Goal: Information Seeking & Learning: Find specific fact

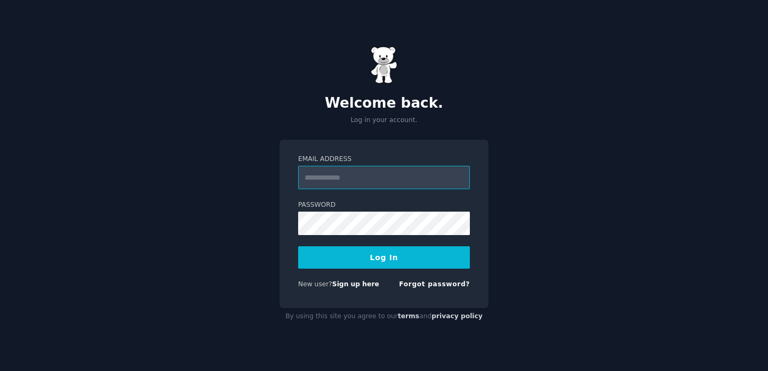
type input "**********"
click at [384, 257] on button "Log In" at bounding box center [384, 257] width 172 height 22
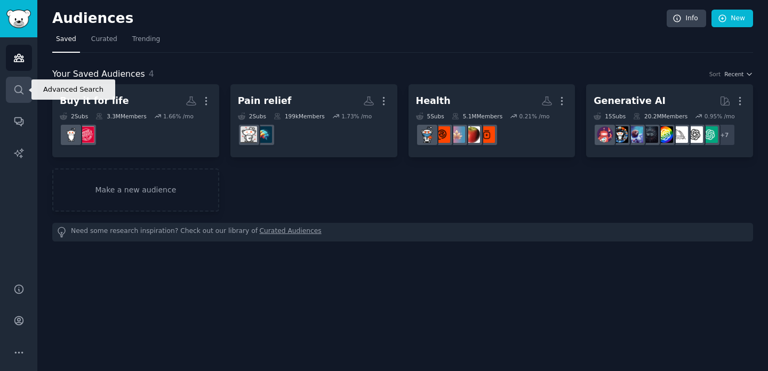
click at [25, 91] on link "Search" at bounding box center [19, 90] width 26 height 26
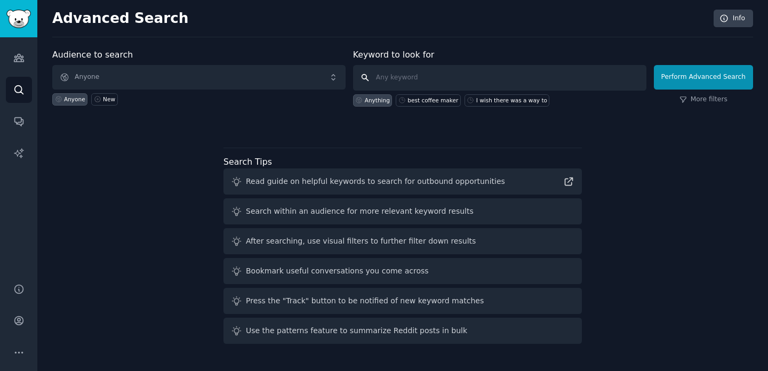
click at [402, 81] on input "text" at bounding box center [499, 78] width 293 height 26
click at [398, 78] on input "study [DOMAIN_NAME]" at bounding box center [499, 78] width 293 height 26
type input "[DOMAIN_NAME]"
click at [670, 77] on button "Perform Advanced Search" at bounding box center [703, 77] width 99 height 25
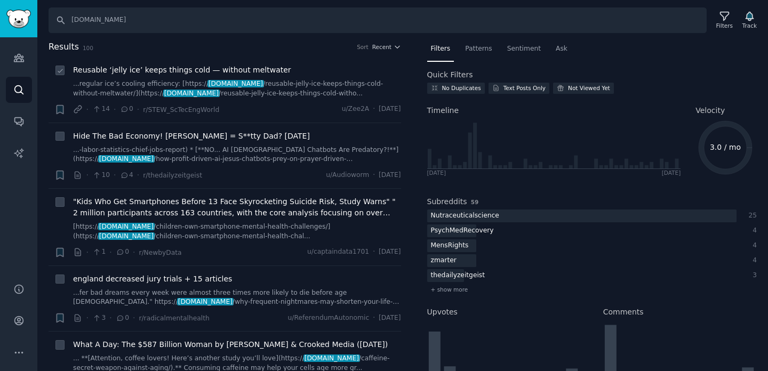
click at [251, 68] on span "Reusable ‘jelly ice’ keeps things cold — without meltwater" at bounding box center [182, 70] width 218 height 11
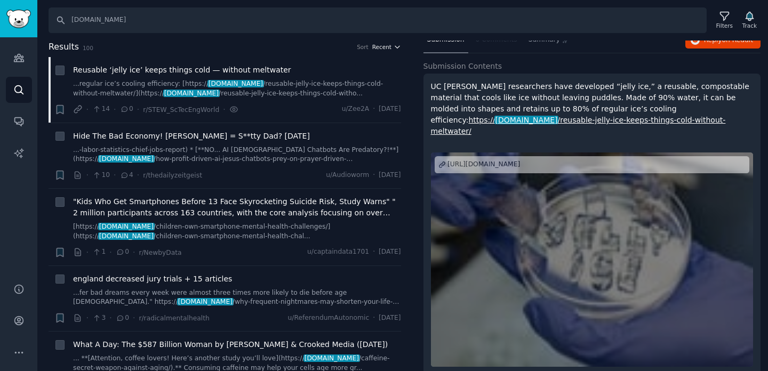
click at [382, 44] on span "Recent" at bounding box center [381, 46] width 19 height 7
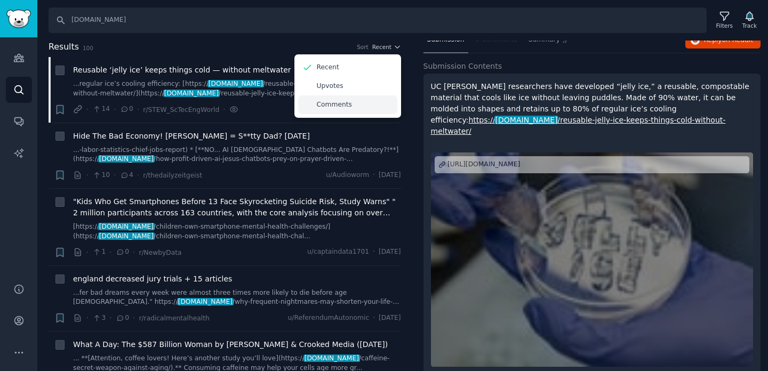
click at [332, 100] on p "Comments" at bounding box center [334, 105] width 35 height 10
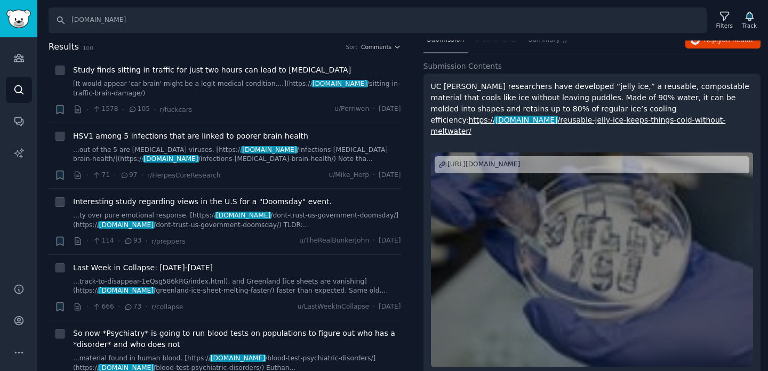
click at [378, 42] on h2 "Results 100 Sort Comments" at bounding box center [225, 47] width 352 height 13
click at [377, 50] on span "Comments" at bounding box center [376, 46] width 30 height 7
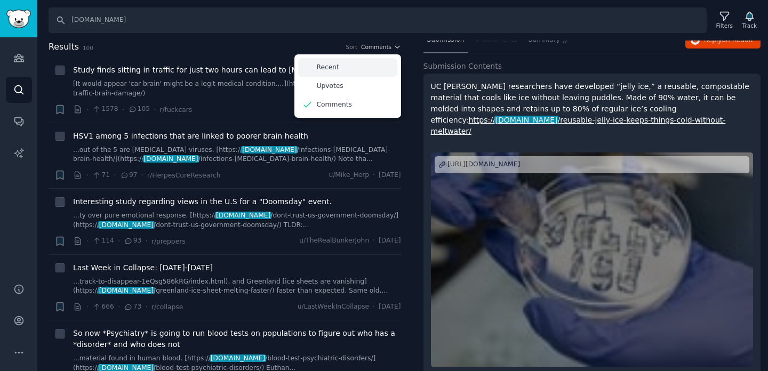
click at [336, 66] on div "Recent" at bounding box center [347, 67] width 99 height 19
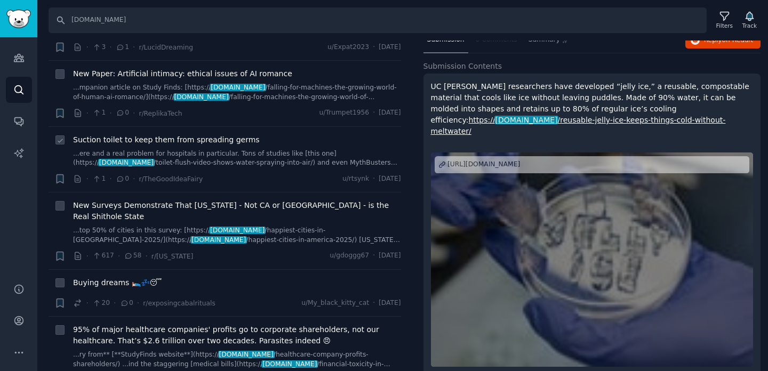
scroll to position [699, 0]
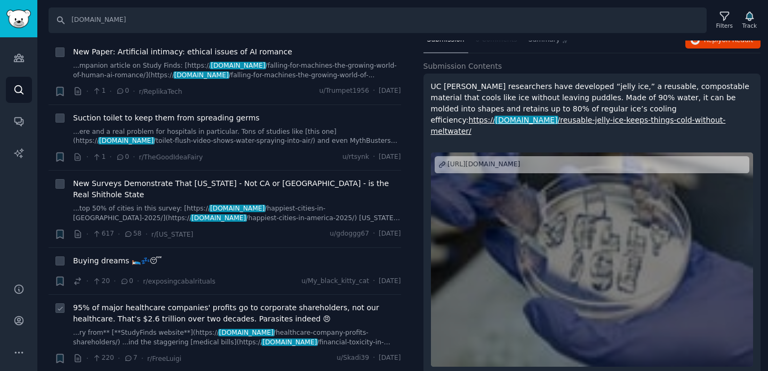
click at [234, 302] on span "95% of major healthcare companies' profits go to corporate shareholders, not ou…" at bounding box center [237, 313] width 328 height 22
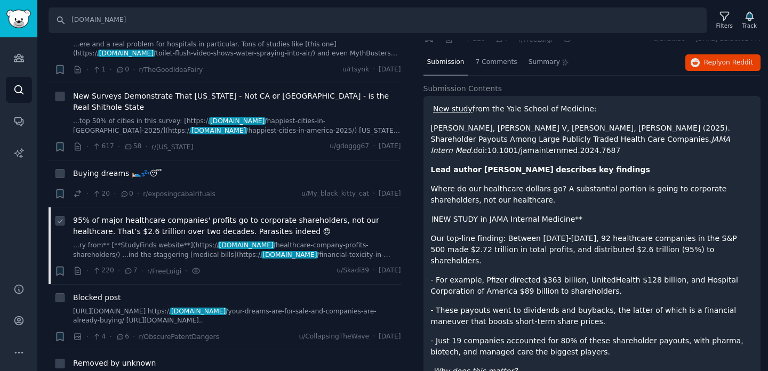
scroll to position [790, 0]
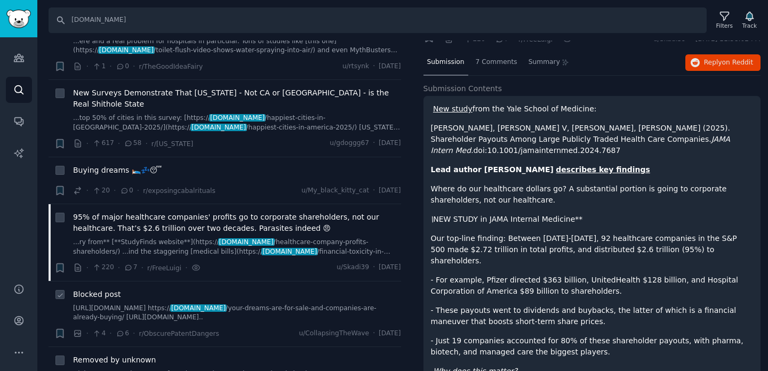
click at [234, 304] on link "https://www.reddit.com/r/RedditCensoringExpose/s/FKHjs8pTj9 https:// studyfinds…" at bounding box center [237, 313] width 328 height 19
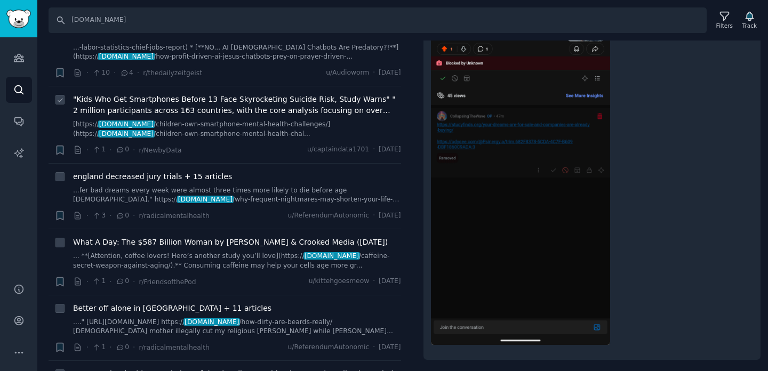
scroll to position [122, 0]
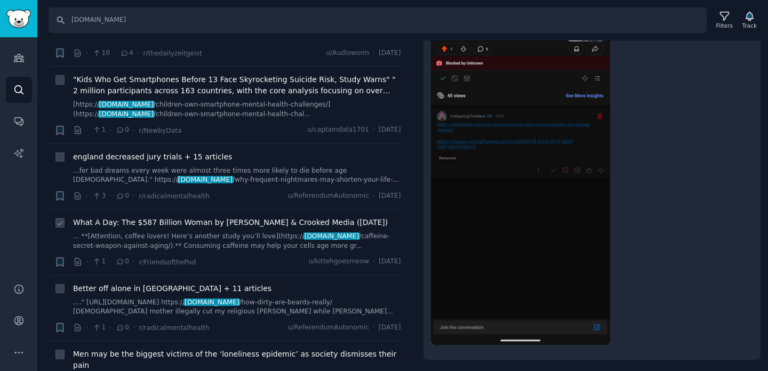
click at [164, 238] on link "... **[Attention, coffee lovers! Here’s another study you’ll love](https:// stu…" at bounding box center [237, 241] width 328 height 19
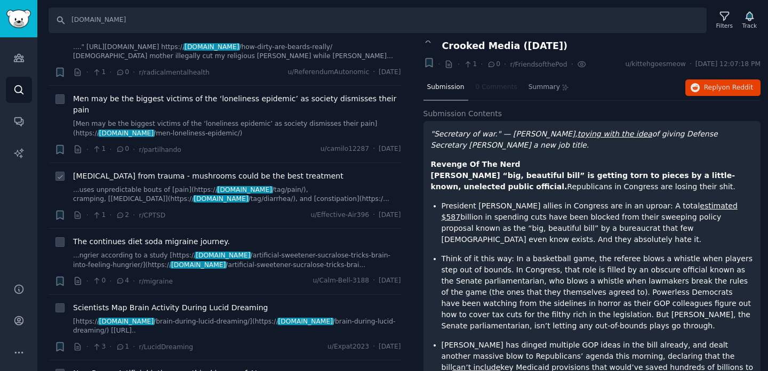
scroll to position [377, 0]
click at [213, 251] on link "...ngrier according to a study [https:// studyfinds.org /artificial-sweetener-s…" at bounding box center [237, 260] width 328 height 19
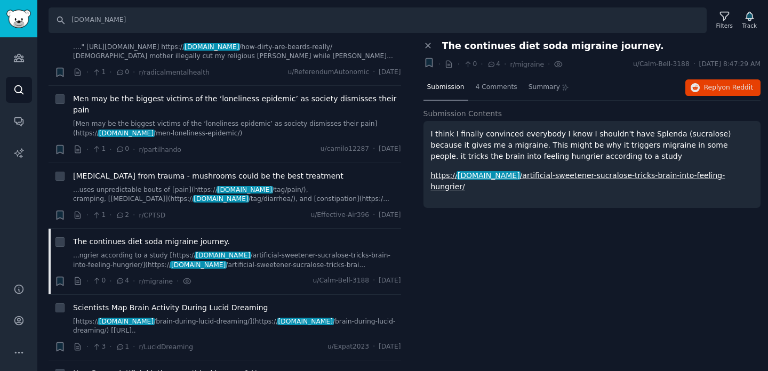
click at [452, 139] on p "I think I finally convinced everybody I know I shouldn't have Splenda (sucralos…" at bounding box center [592, 145] width 323 height 34
click at [509, 83] on span "4 Comments" at bounding box center [497, 88] width 42 height 10
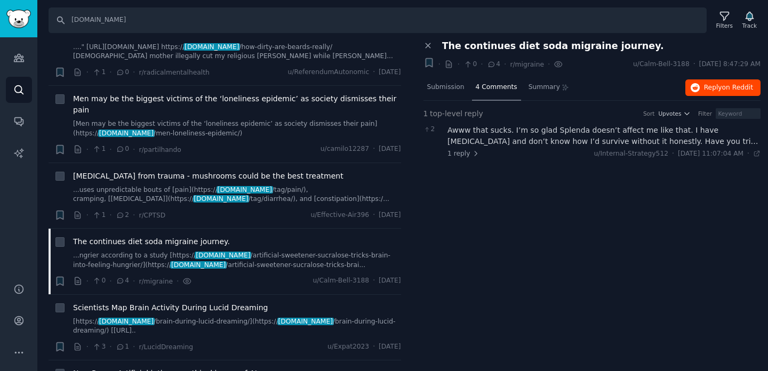
click at [738, 84] on span "on Reddit" at bounding box center [737, 87] width 31 height 7
